Goal: Task Accomplishment & Management: Complete application form

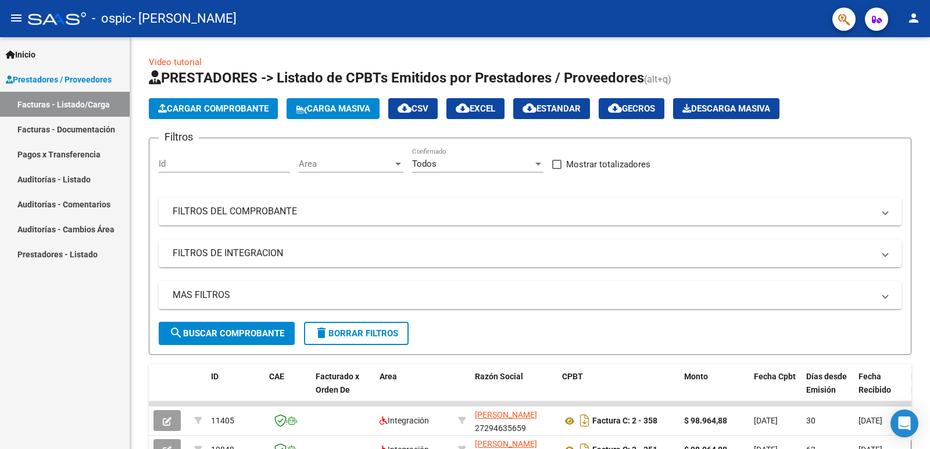
click at [94, 102] on link "Facturas - Listado/Carga" at bounding box center [65, 104] width 130 height 25
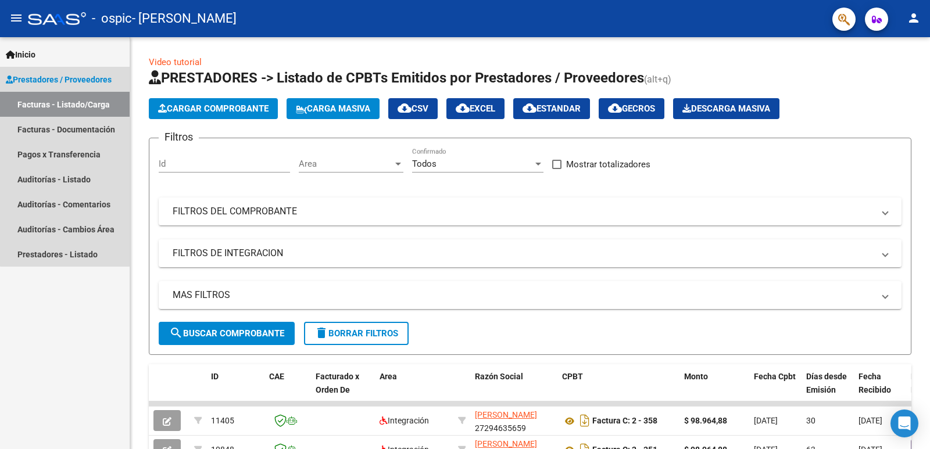
click at [99, 106] on link "Facturas - Listado/Carga" at bounding box center [65, 104] width 130 height 25
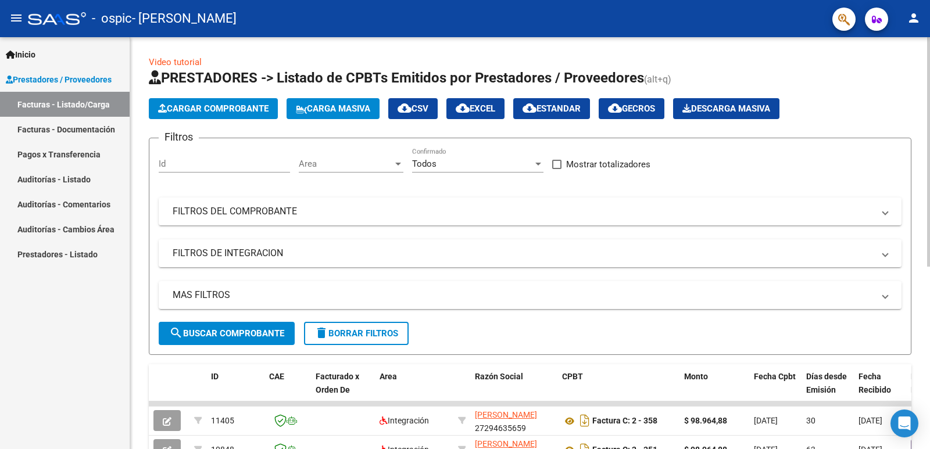
click at [216, 116] on button "Cargar Comprobante" at bounding box center [213, 108] width 129 height 21
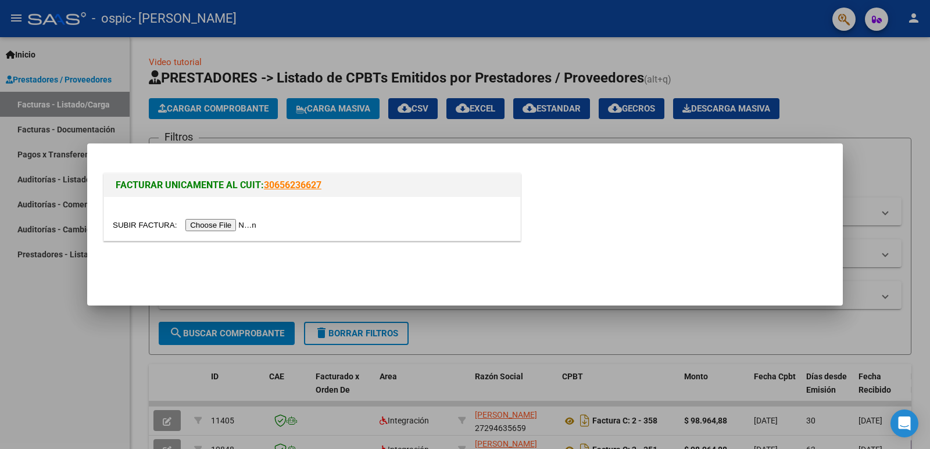
click at [213, 224] on input "file" at bounding box center [186, 225] width 147 height 12
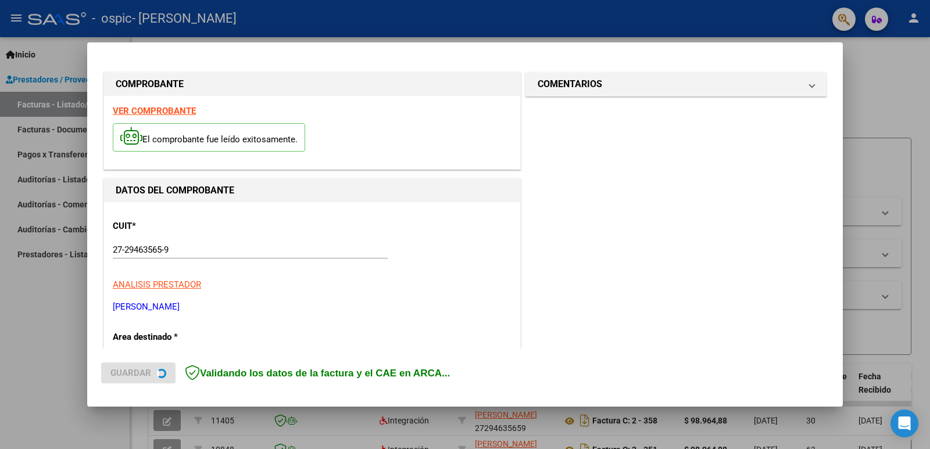
scroll to position [259, 0]
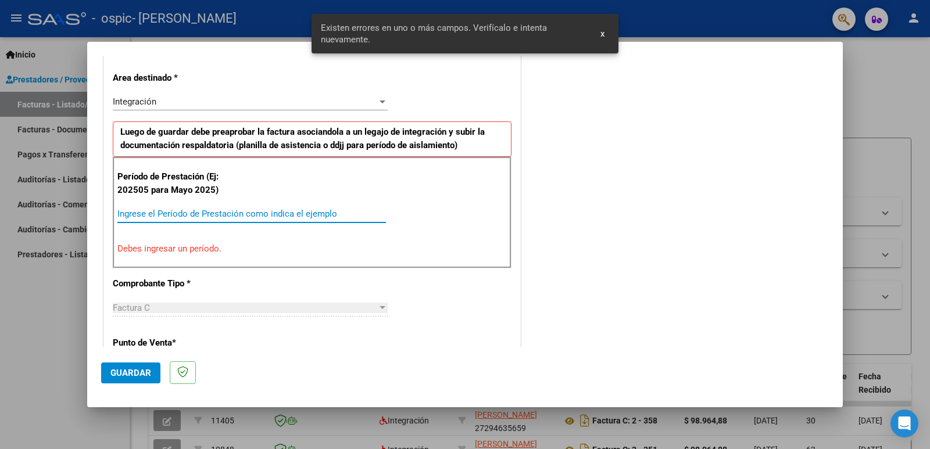
click at [216, 210] on input "Ingrese el Período de Prestación como indica el ejemplo" at bounding box center [251, 214] width 268 height 10
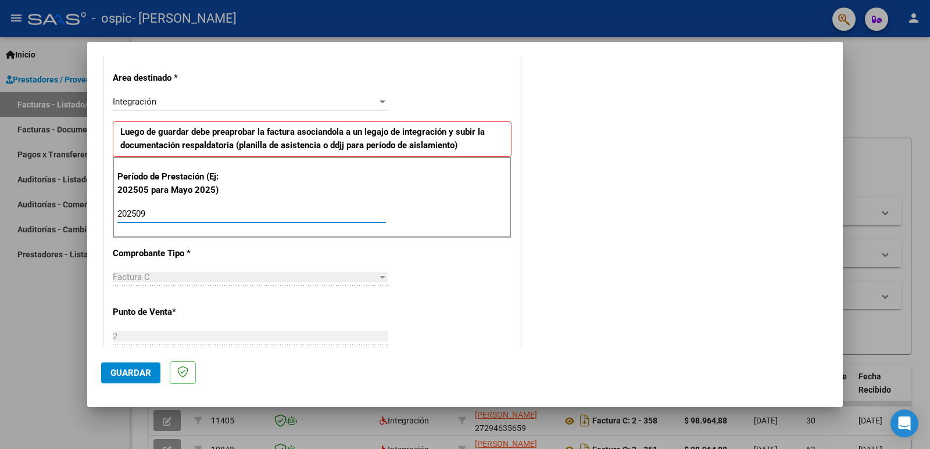
click at [279, 213] on input "202509" at bounding box center [251, 214] width 268 height 10
type input "202509"
click at [475, 300] on div "CUIT * 27-29463565-9 Ingresar CUIT ANALISIS PRESTADOR [PERSON_NAME] [PERSON_NAM…" at bounding box center [312, 380] width 416 height 874
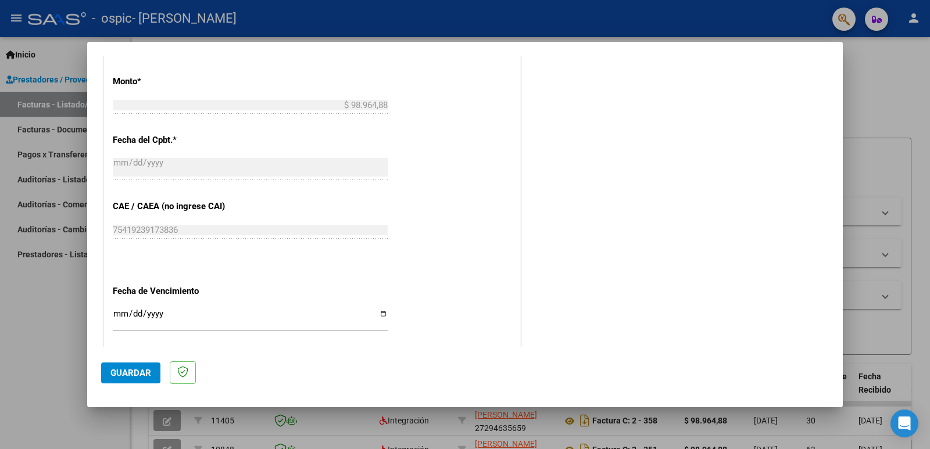
scroll to position [665, 0]
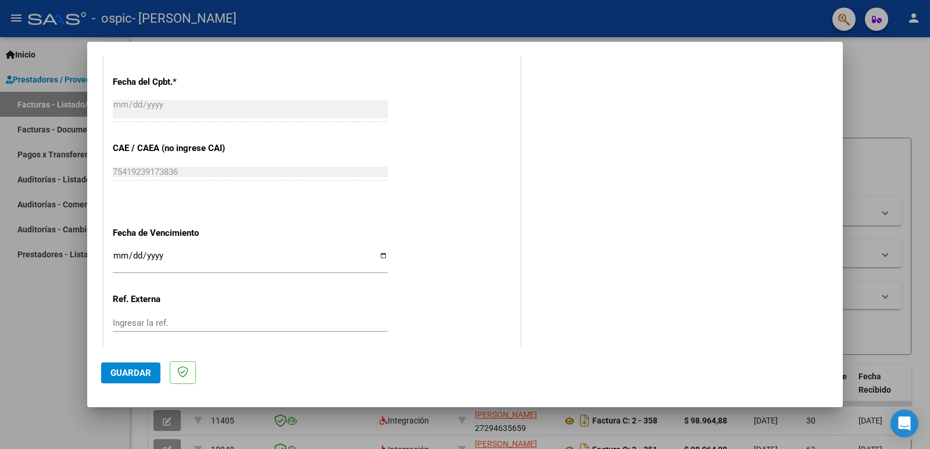
click at [382, 256] on input "Ingresar la fecha" at bounding box center [250, 260] width 275 height 19
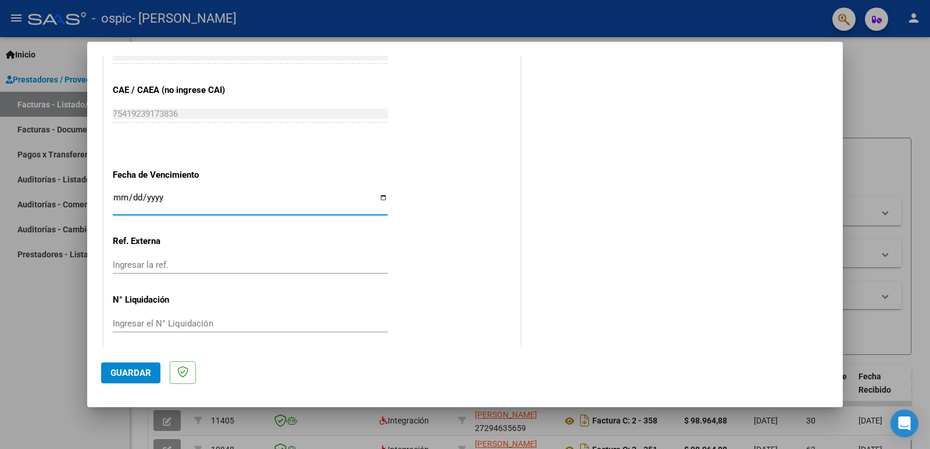
click at [375, 198] on input "[DATE]" at bounding box center [250, 202] width 275 height 19
click at [381, 198] on input "[DATE]" at bounding box center [250, 202] width 275 height 19
type input "[DATE]"
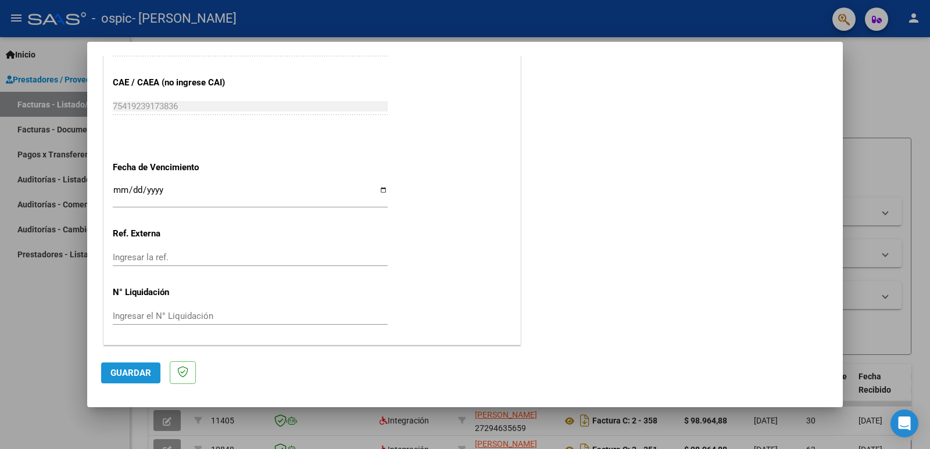
click at [128, 370] on span "Guardar" at bounding box center [130, 373] width 41 height 10
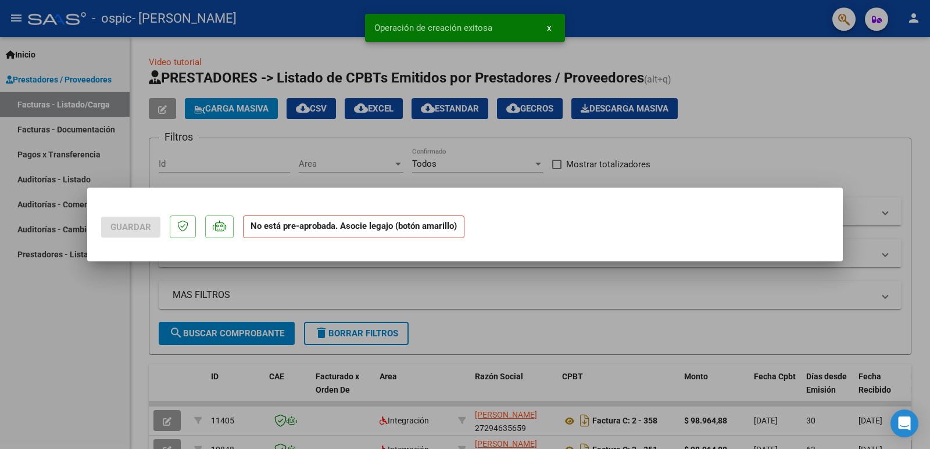
scroll to position [0, 0]
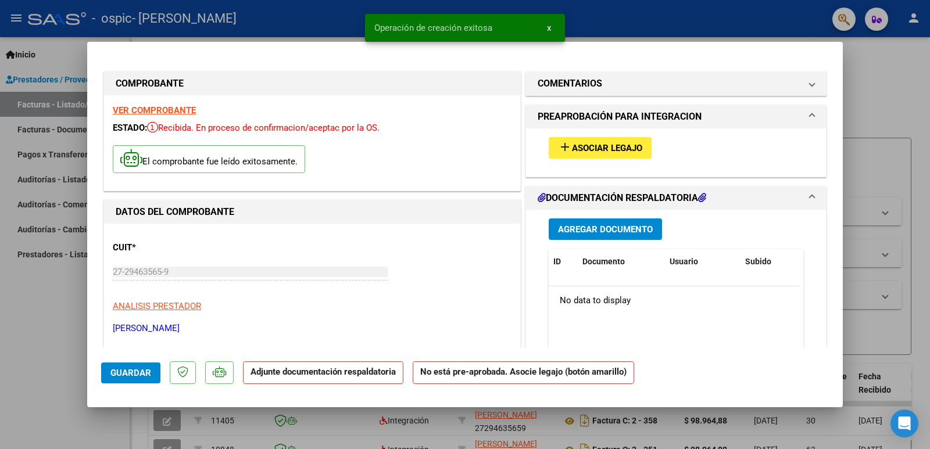
click at [628, 143] on span "Asociar Legajo" at bounding box center [607, 148] width 70 height 10
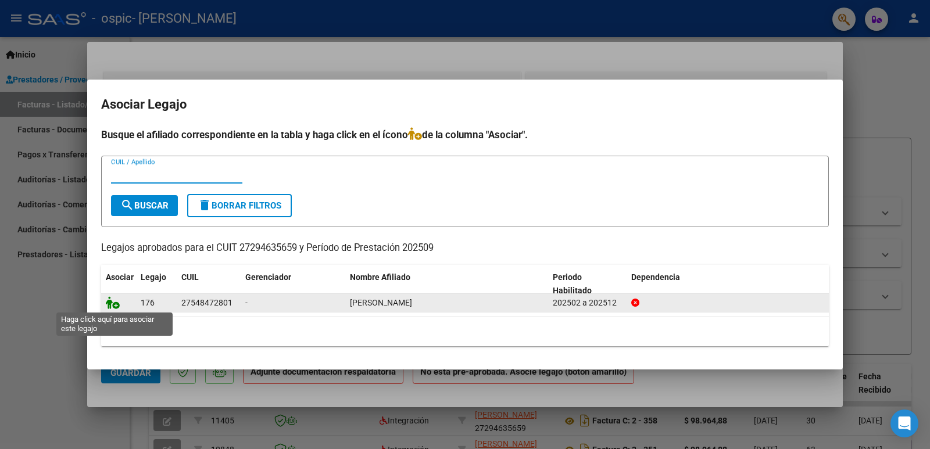
click at [113, 308] on icon at bounding box center [113, 302] width 14 height 13
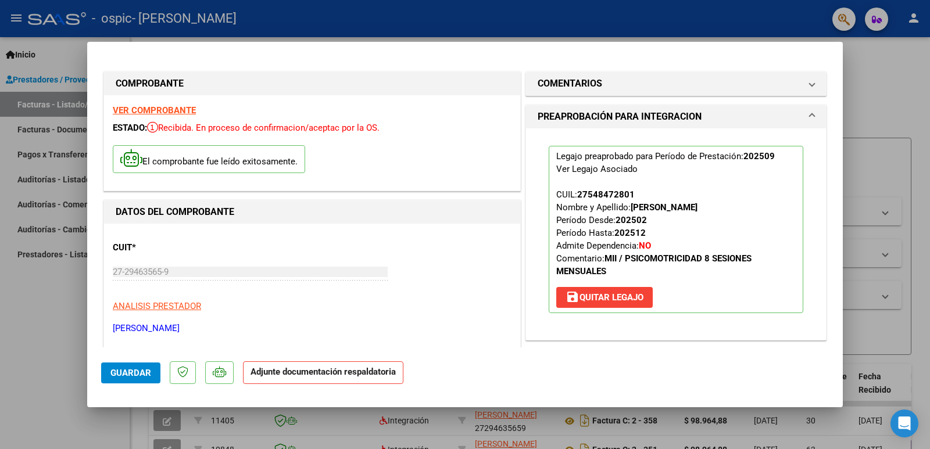
scroll to position [116, 0]
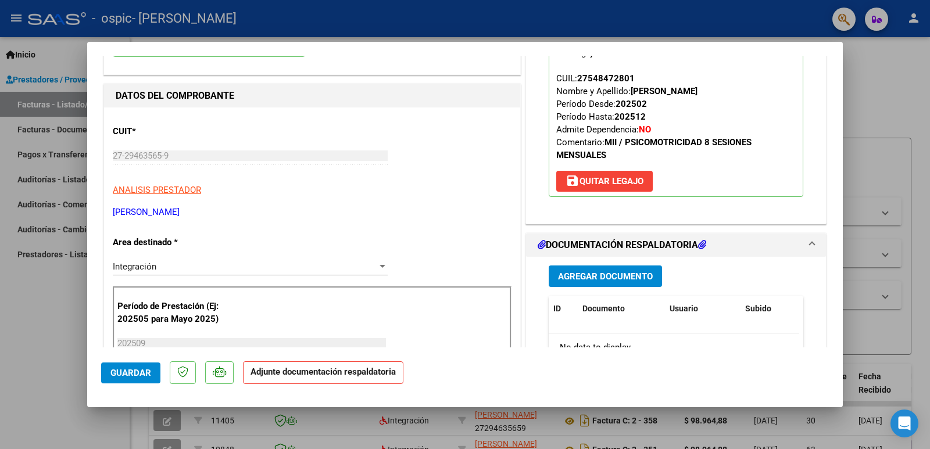
click at [601, 277] on span "Agregar Documento" at bounding box center [605, 276] width 95 height 10
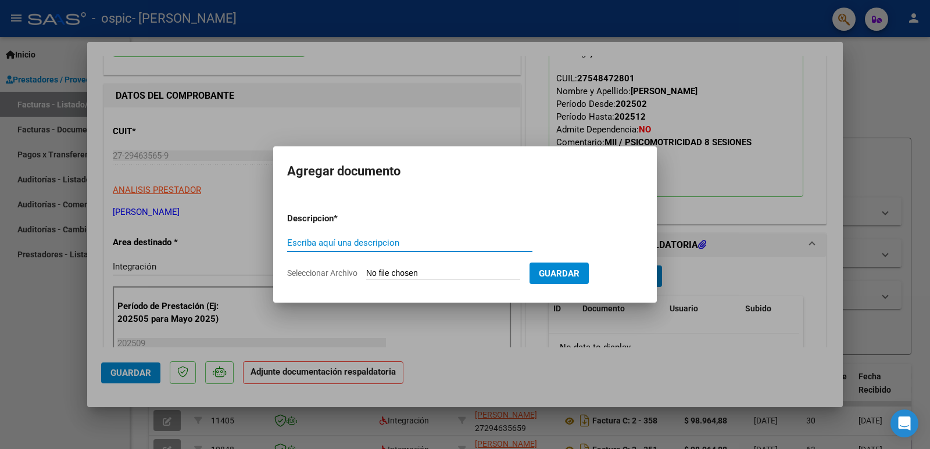
click at [380, 239] on input "Escriba aquí una descripcion" at bounding box center [409, 243] width 245 height 10
type input "f"
type input "ASISTENCIA SOFIA [DATE]"
click at [426, 275] on input "Seleccionar Archivo" at bounding box center [443, 273] width 154 height 11
type input "C:\fakepath\ASISTENCIA SOGIA [DATE].pdf"
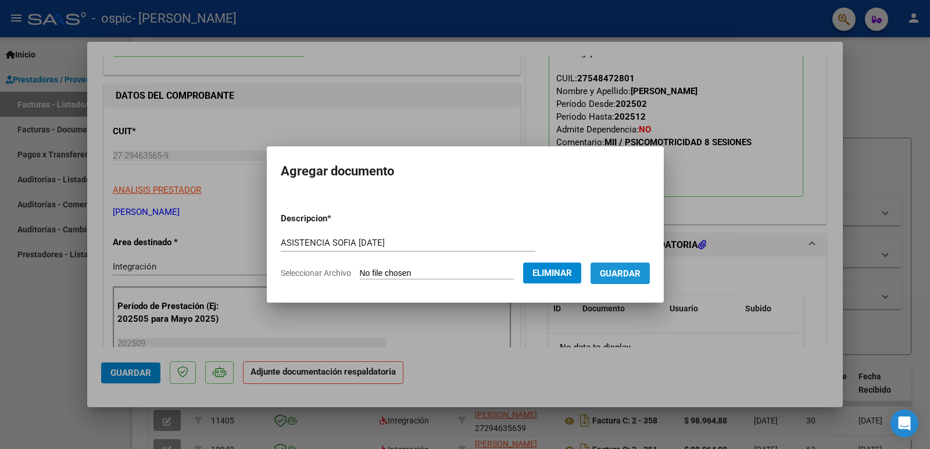
click at [612, 274] on span "Guardar" at bounding box center [620, 273] width 41 height 10
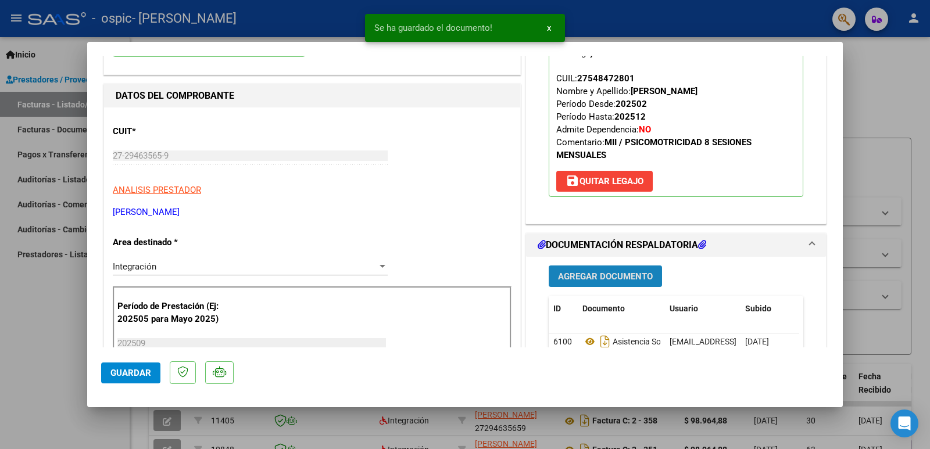
click at [612, 278] on span "Agregar Documento" at bounding box center [605, 276] width 95 height 10
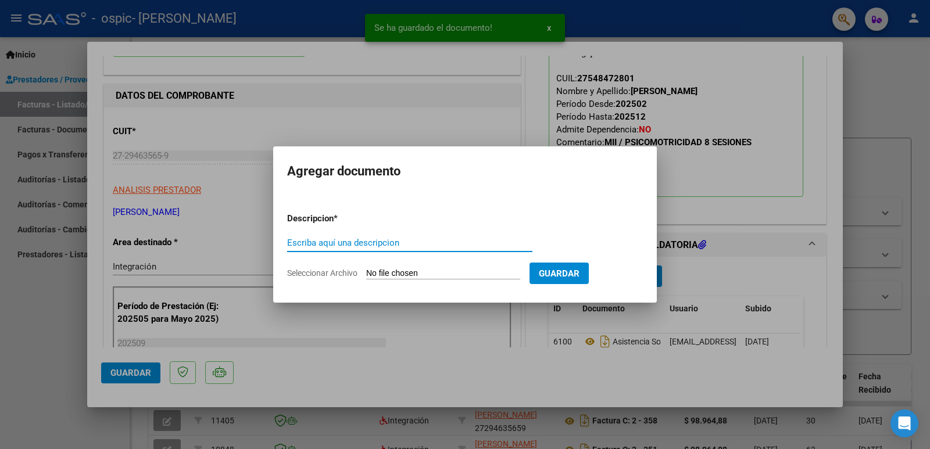
click at [345, 242] on input "Escriba aquí una descripcion" at bounding box center [409, 243] width 245 height 10
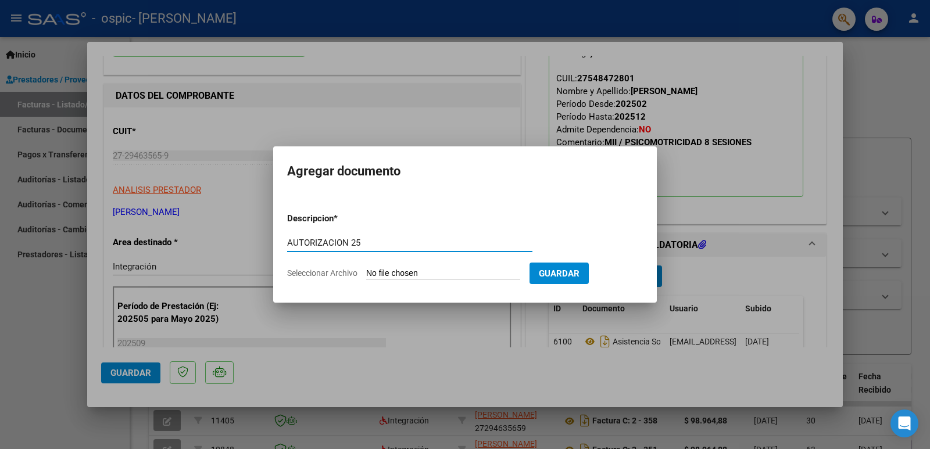
type input "AUTORIZACION 25"
click at [516, 274] on input "Seleccionar Archivo" at bounding box center [443, 273] width 154 height 11
type input "C:\fakepath\AD VARALDO 2025.pdf"
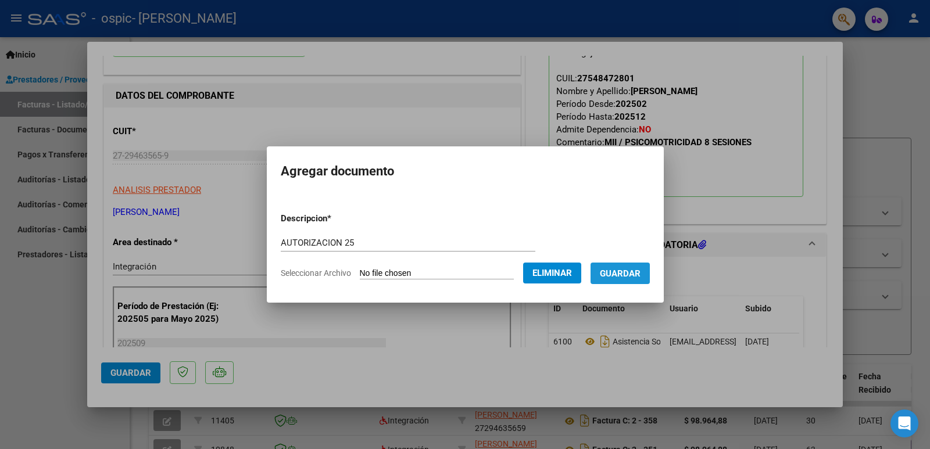
click at [634, 273] on span "Guardar" at bounding box center [620, 273] width 41 height 10
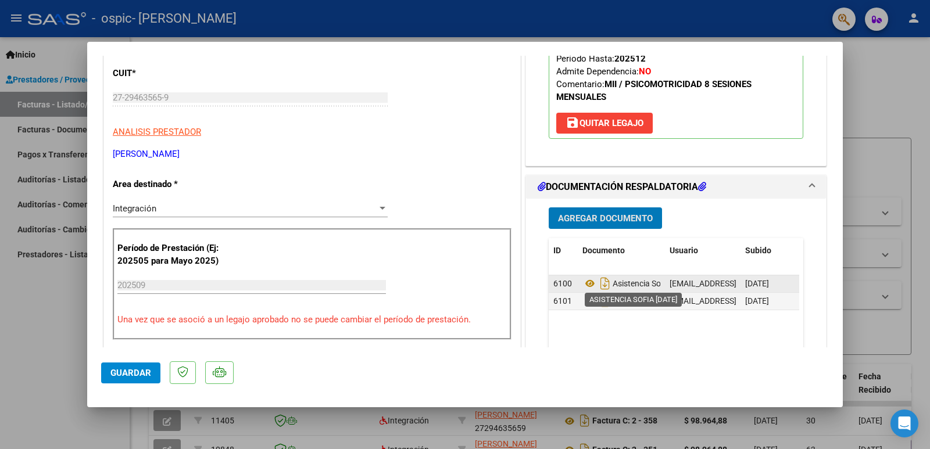
scroll to position [465, 0]
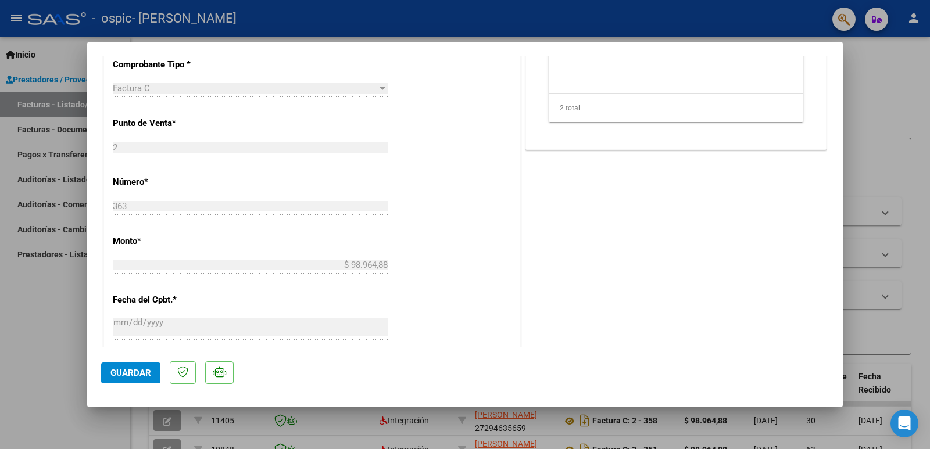
click at [146, 367] on button "Guardar" at bounding box center [130, 373] width 59 height 21
click at [929, 312] on div at bounding box center [465, 224] width 930 height 449
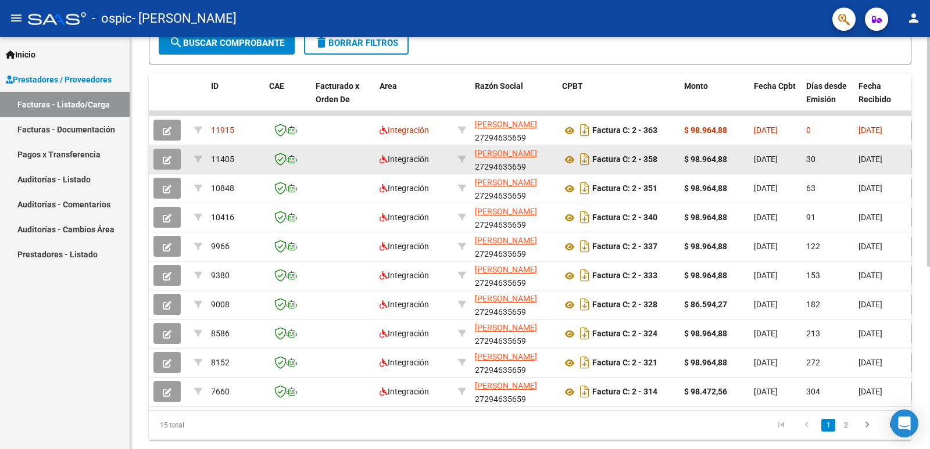
scroll to position [0, 0]
